Goal: Information Seeking & Learning: Learn about a topic

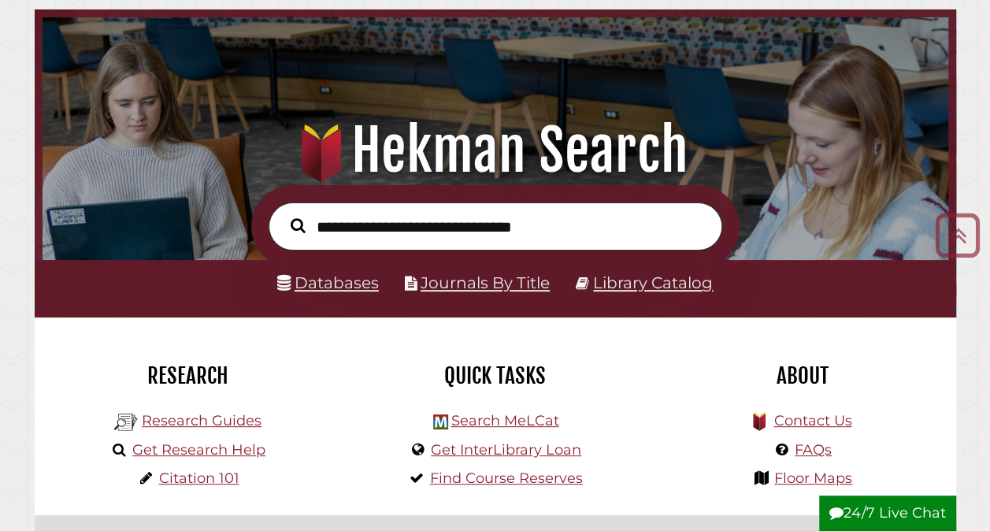
scroll to position [66, 0]
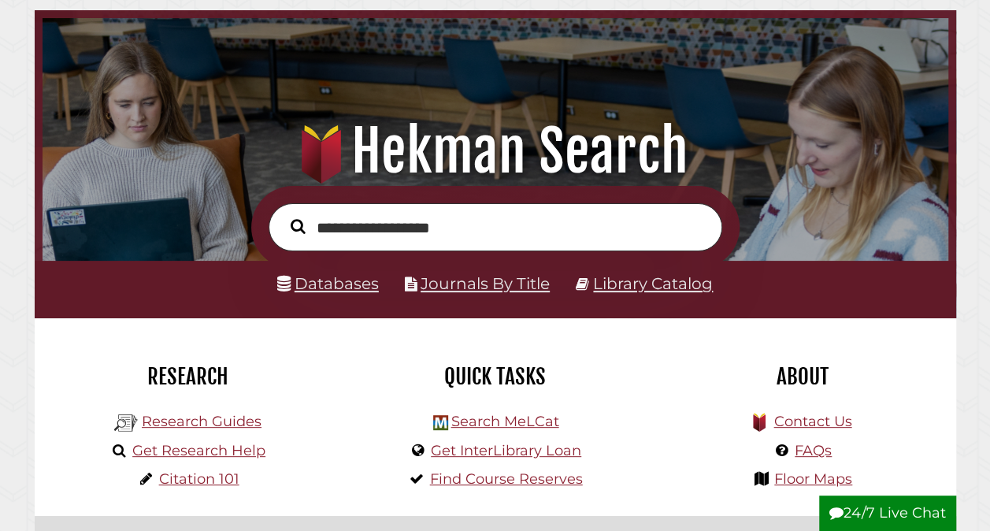
type input "**********"
click at [283, 215] on button "Search" at bounding box center [298, 226] width 31 height 23
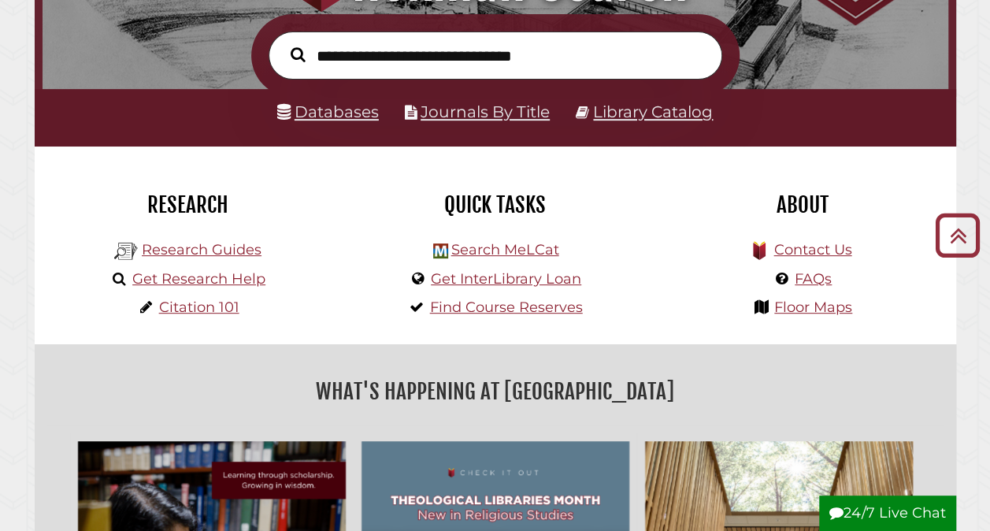
scroll to position [239, 0]
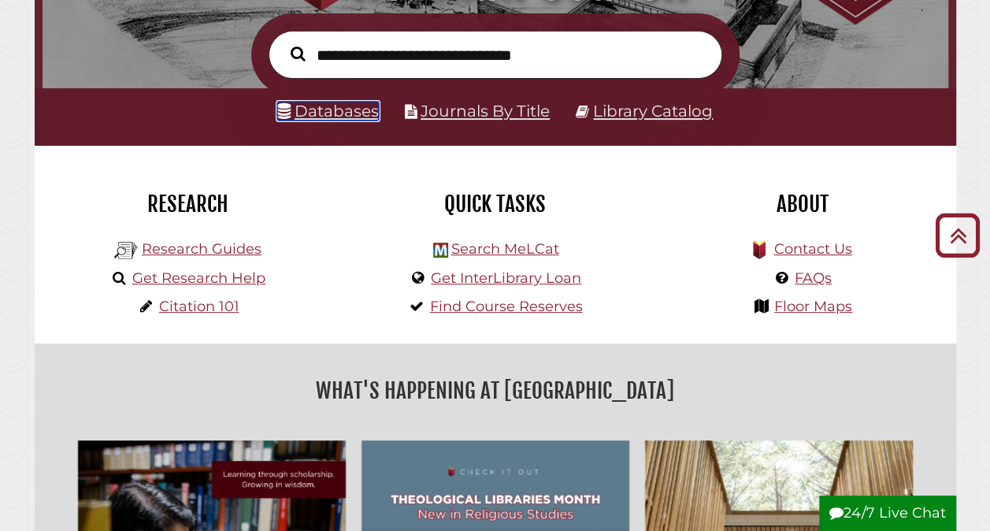
click at [332, 120] on link "Databases" at bounding box center [328, 111] width 102 height 19
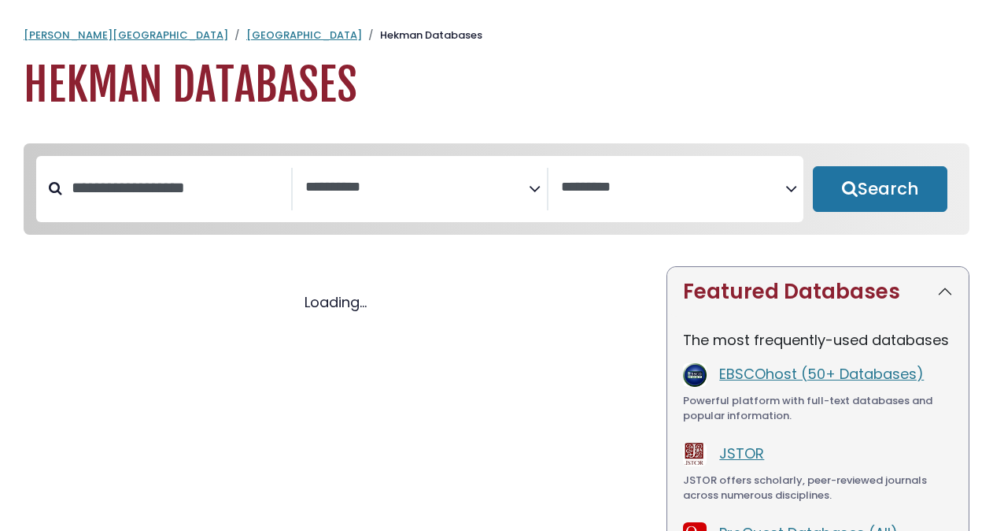
select select "Database Subject Filter"
select select "Database Vendors Filter"
select select "Database Subject Filter"
select select "Database Vendors Filter"
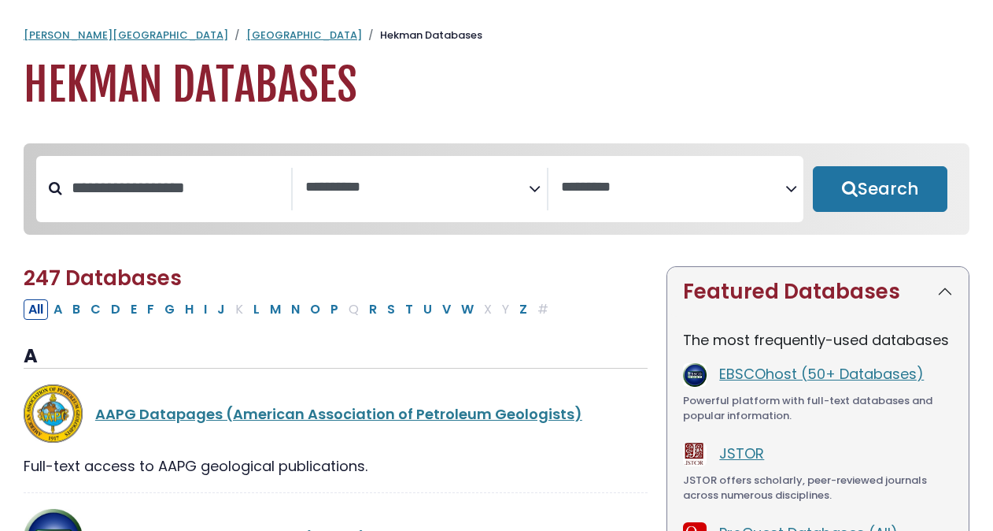
click at [444, 205] on span "Search filters" at bounding box center [417, 189] width 224 height 43
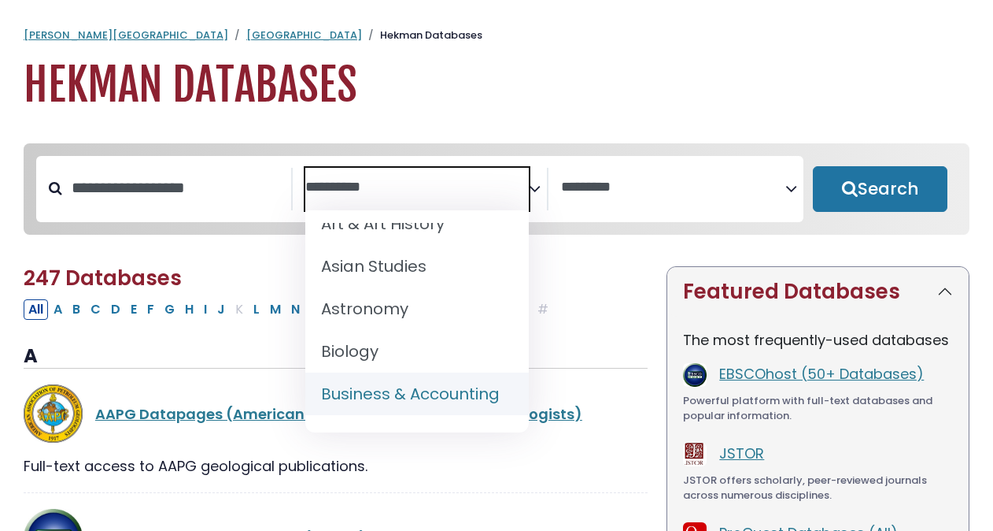
scroll to position [143, 0]
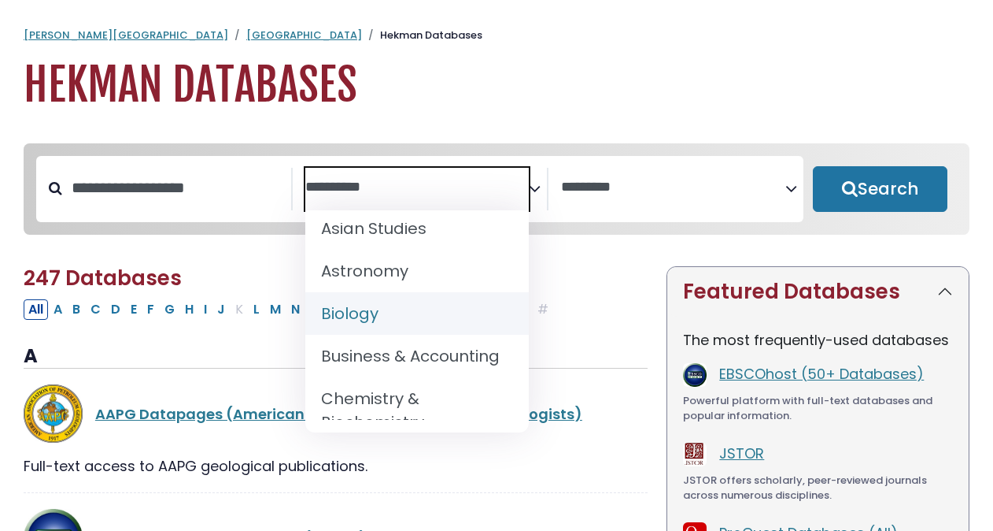
select select "*****"
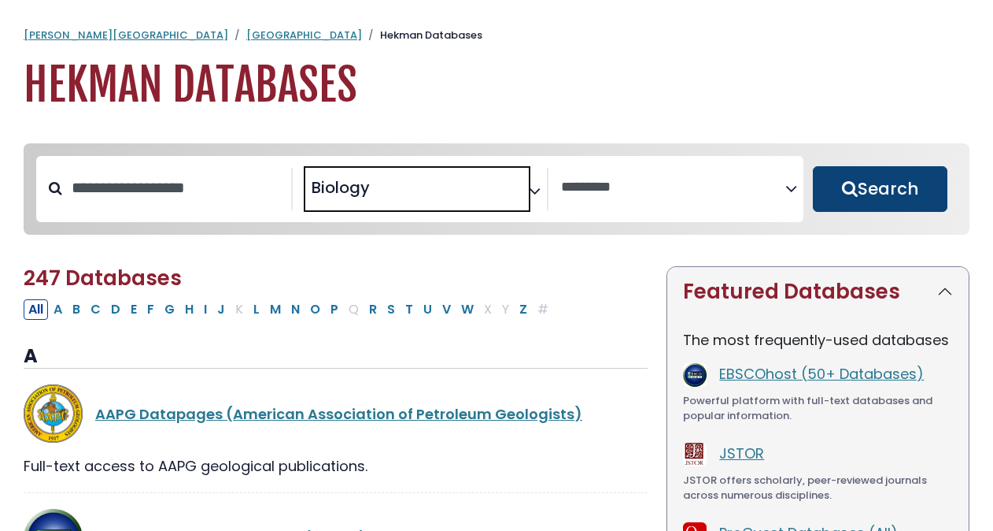
click at [860, 202] on button "Search" at bounding box center [880, 189] width 135 height 46
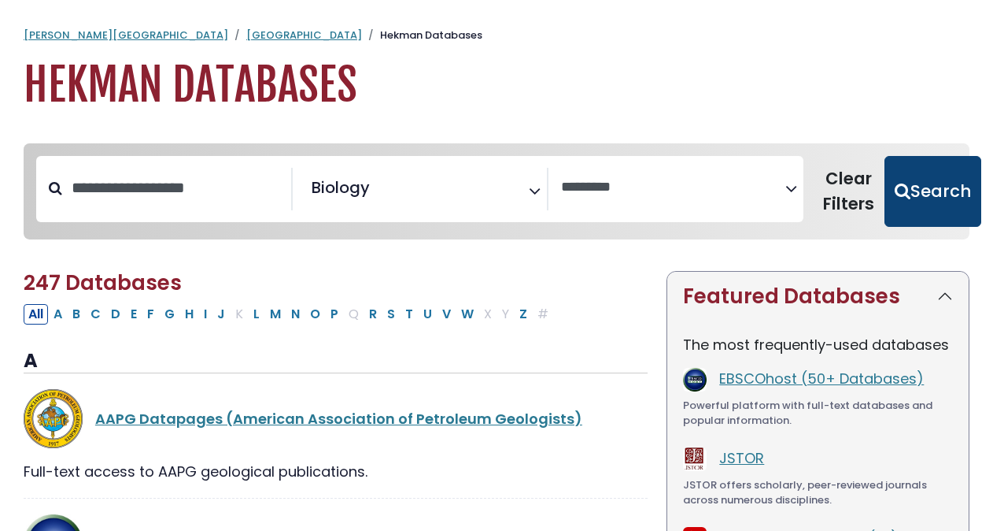
select select "Database Vendors Filter"
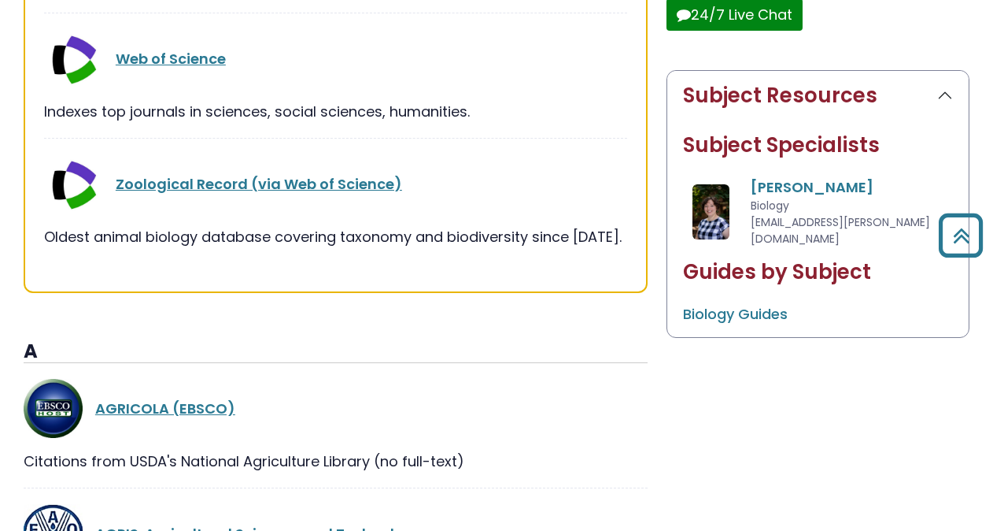
scroll to position [657, 0]
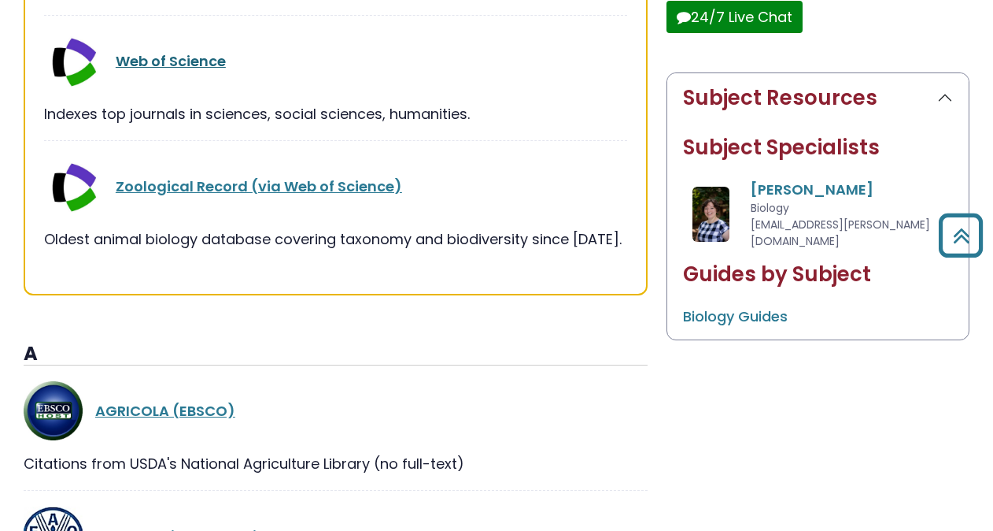
click at [172, 60] on link "Web of Science" at bounding box center [171, 61] width 110 height 20
